Goal: Find specific page/section

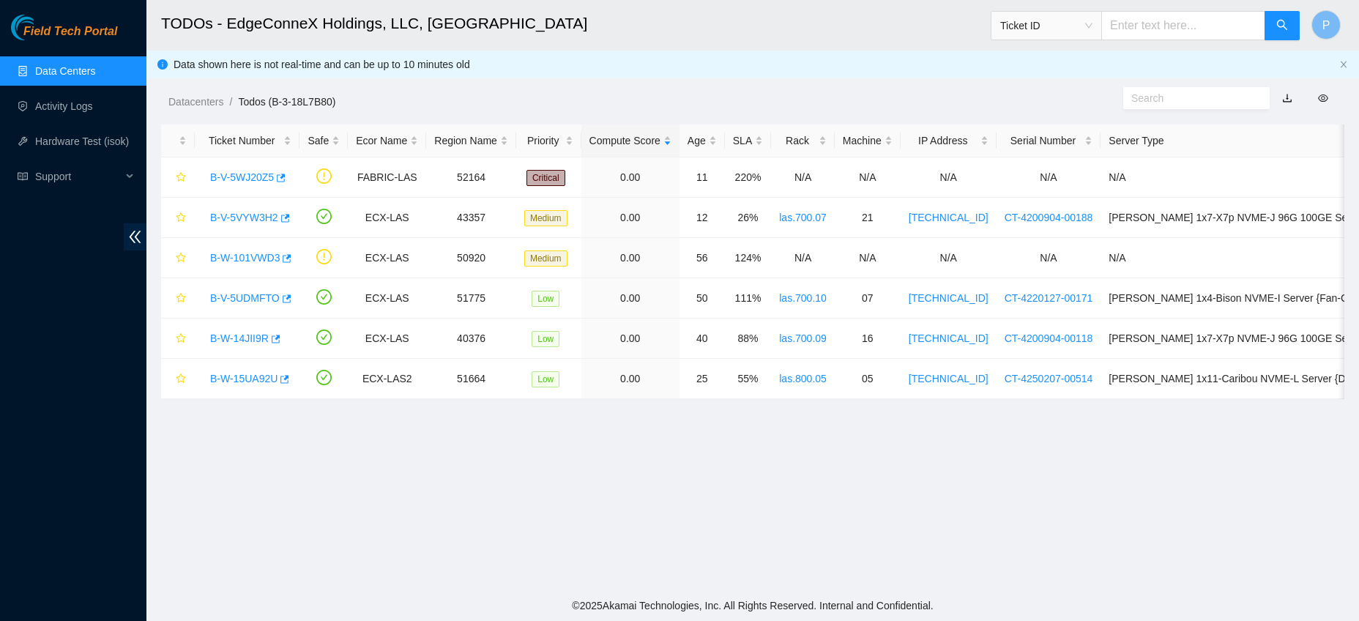
click at [64, 65] on link "Data Centers" at bounding box center [65, 71] width 60 height 12
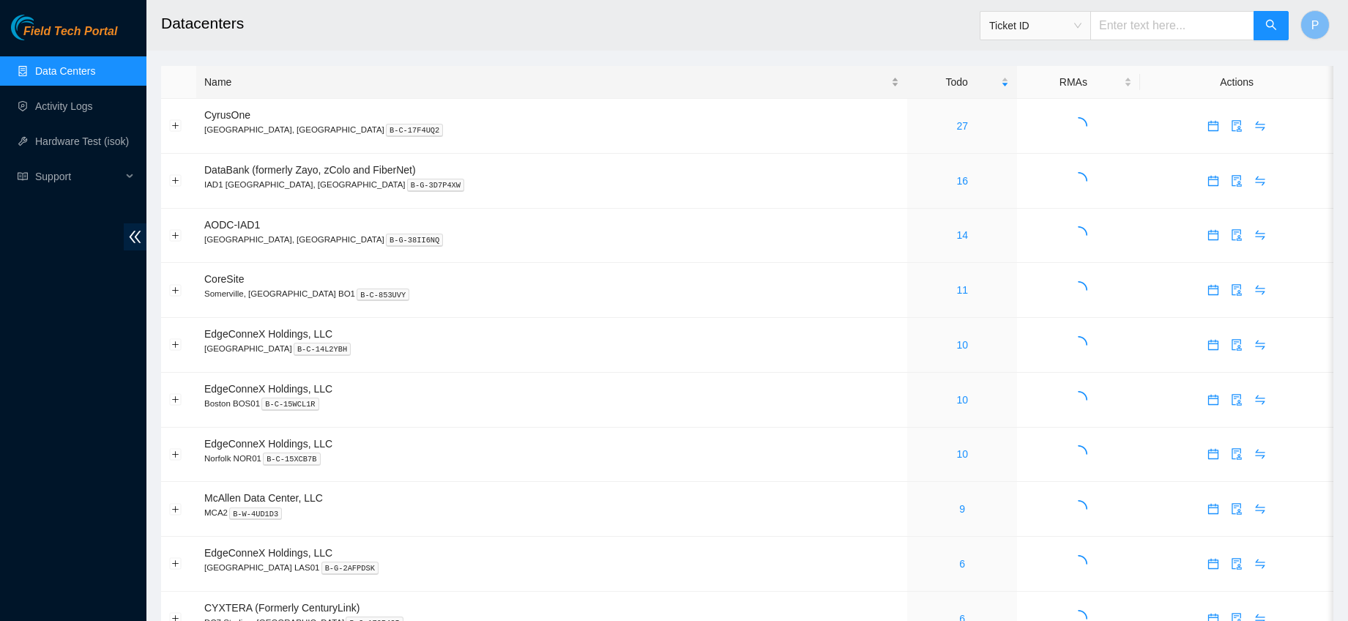
click at [298, 86] on div "Name" at bounding box center [551, 82] width 695 height 16
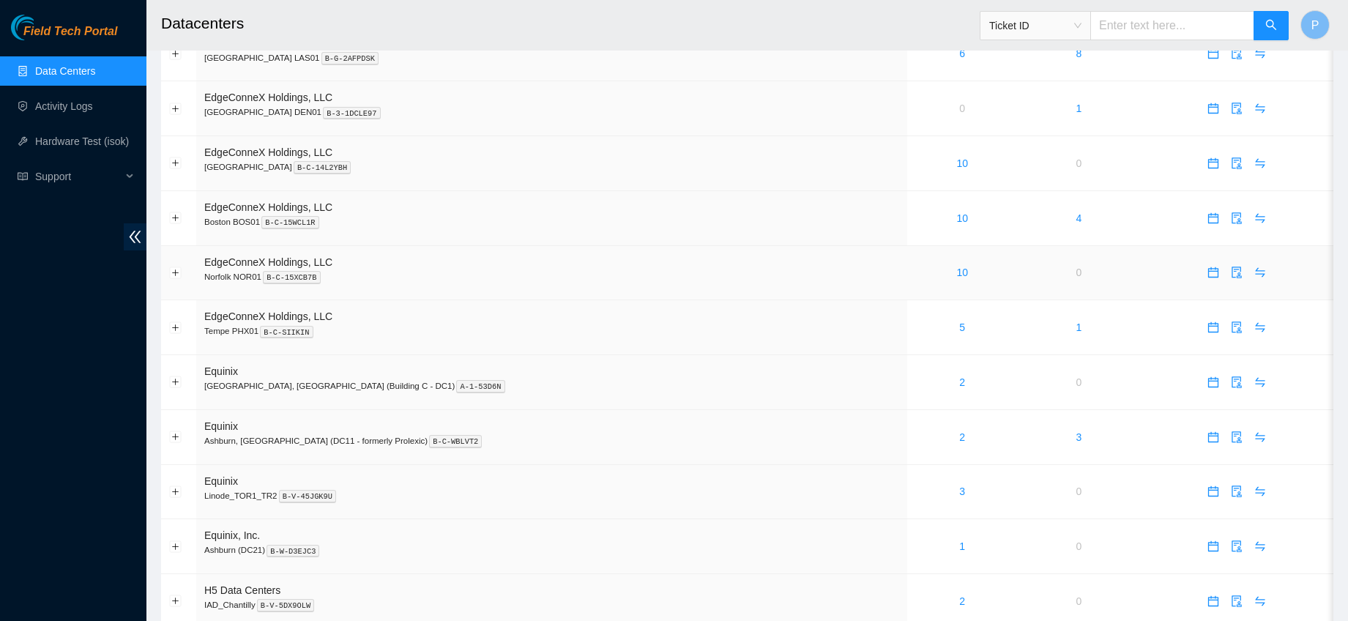
scroll to position [639, 0]
